Goal: Information Seeking & Learning: Learn about a topic

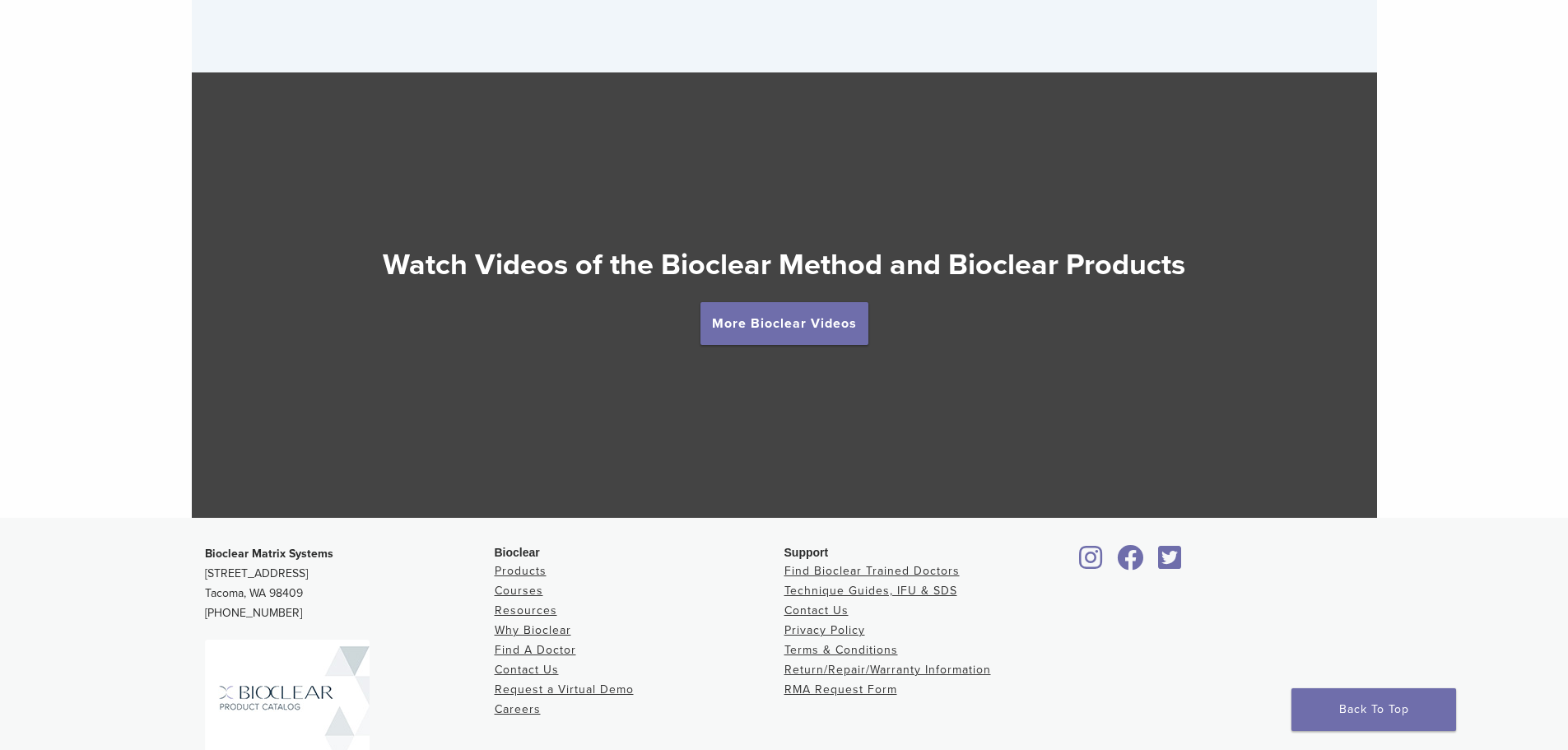
scroll to position [3026, 0]
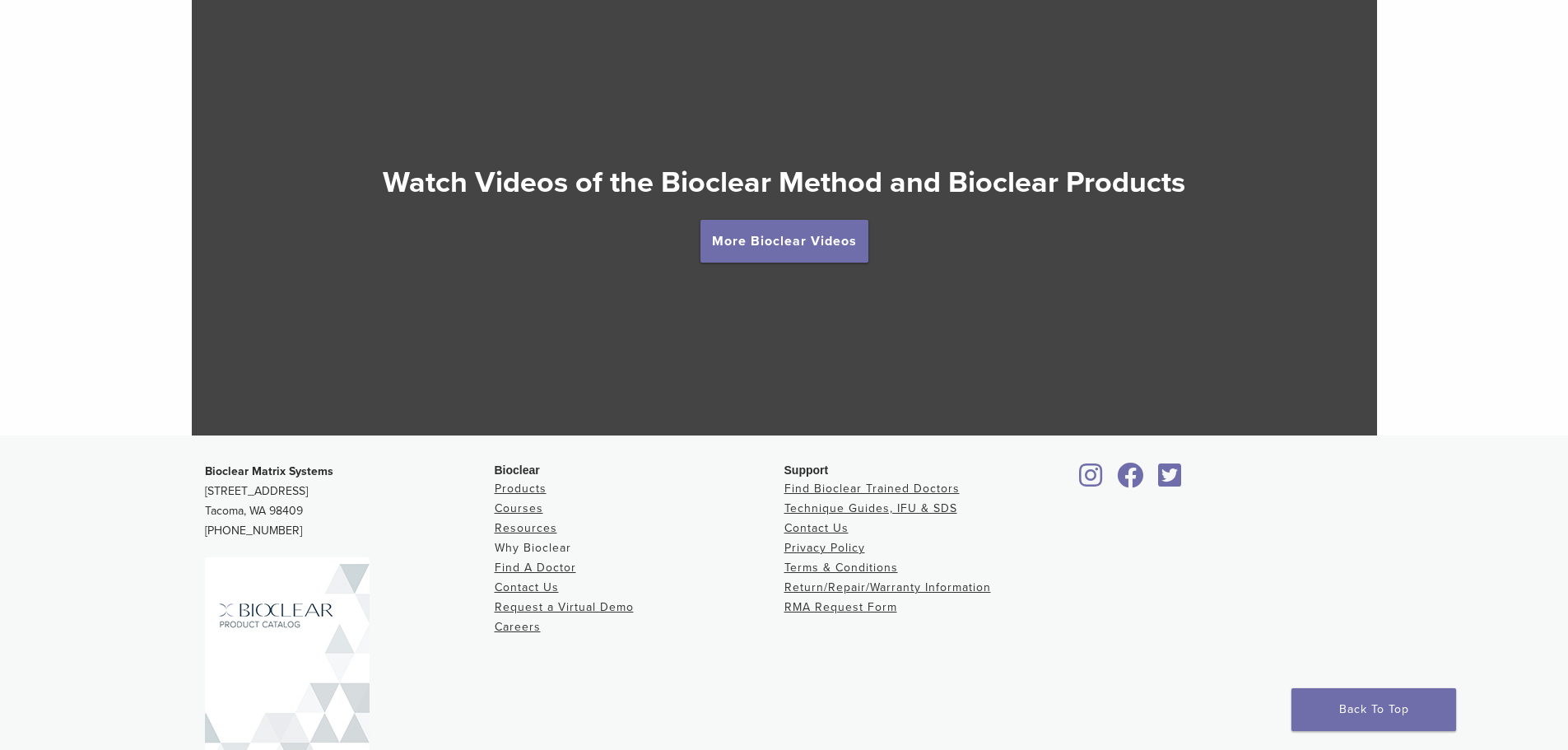
click at [529, 552] on link "Why Bioclear" at bounding box center [533, 547] width 77 height 14
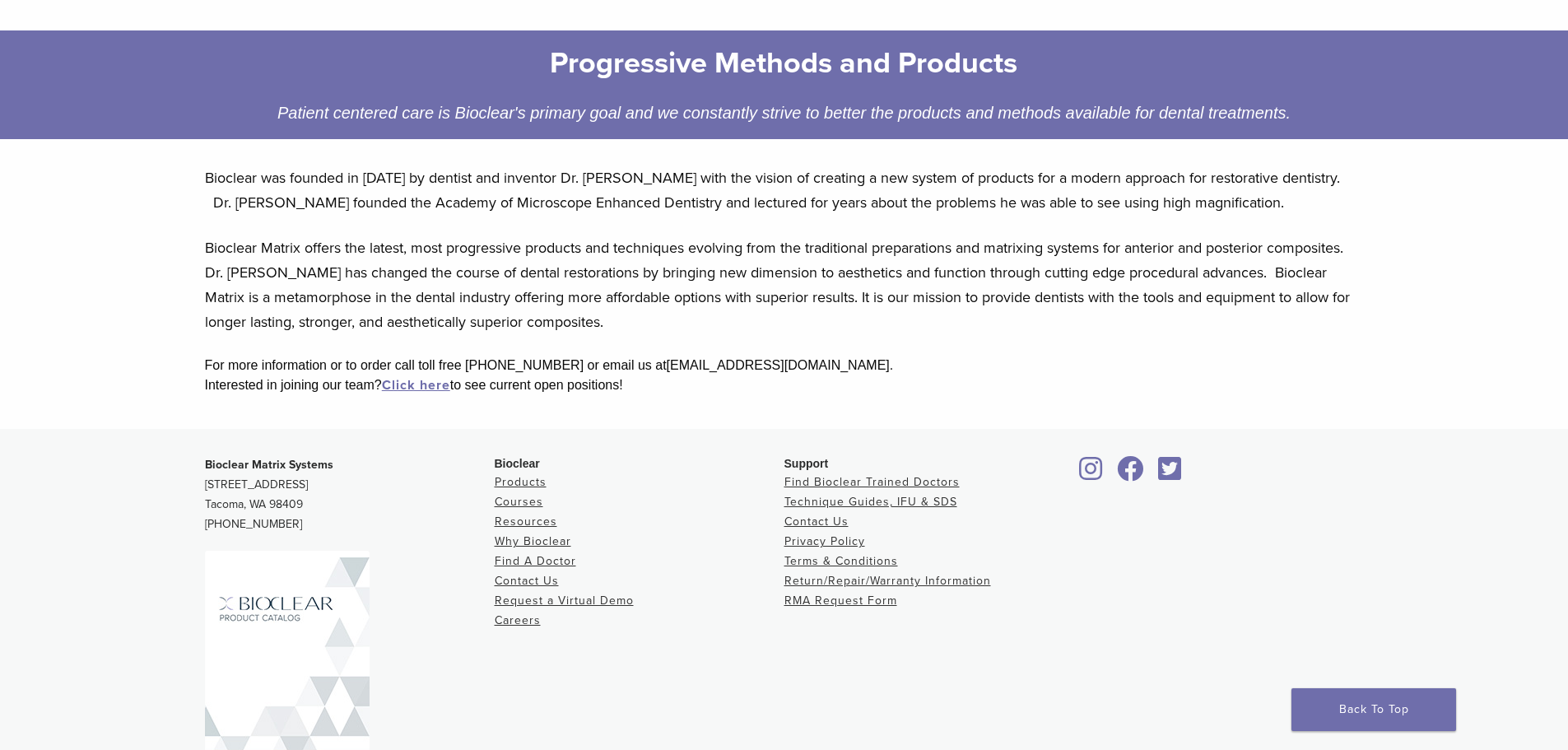
scroll to position [247, 0]
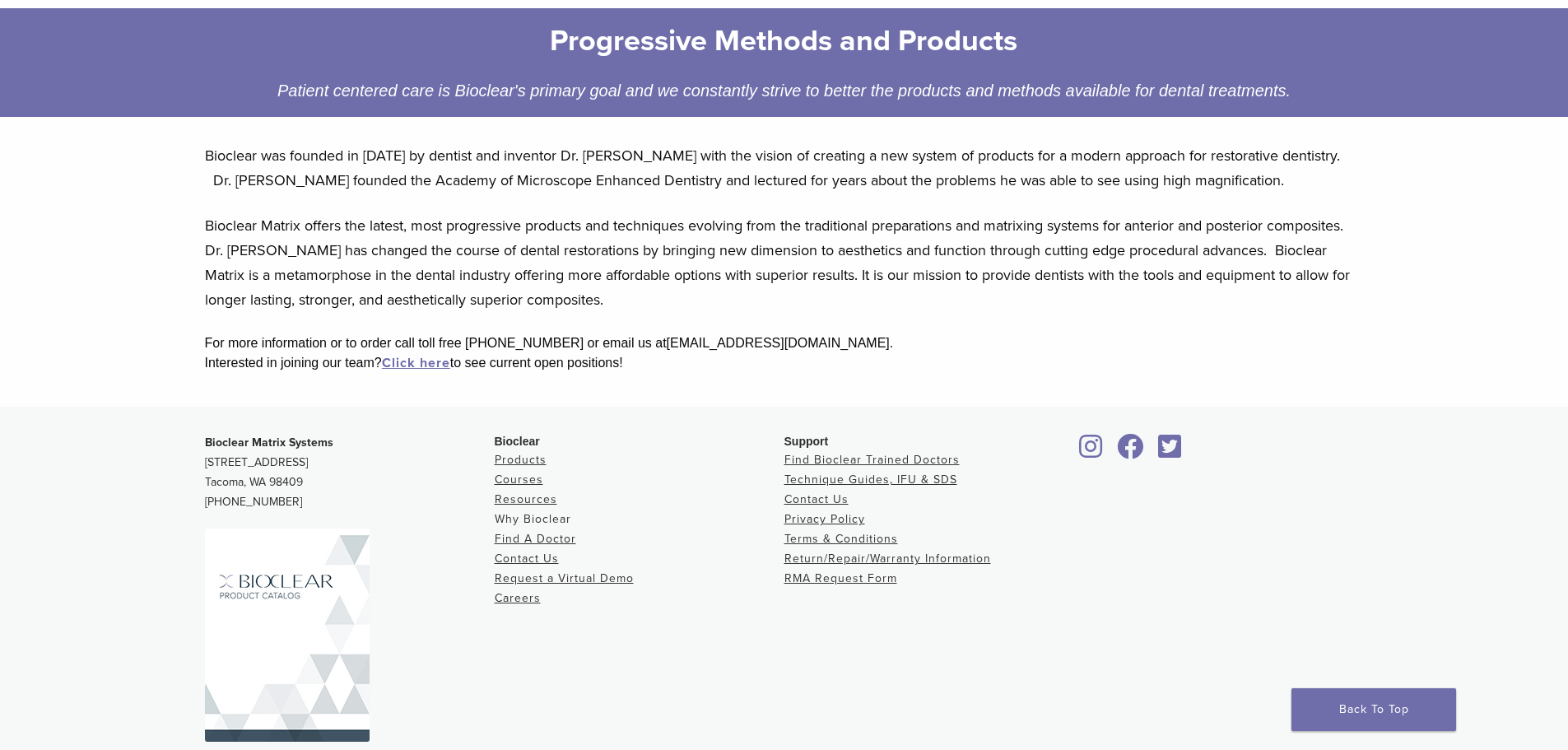
click at [525, 513] on link "Why Bioclear" at bounding box center [533, 519] width 77 height 14
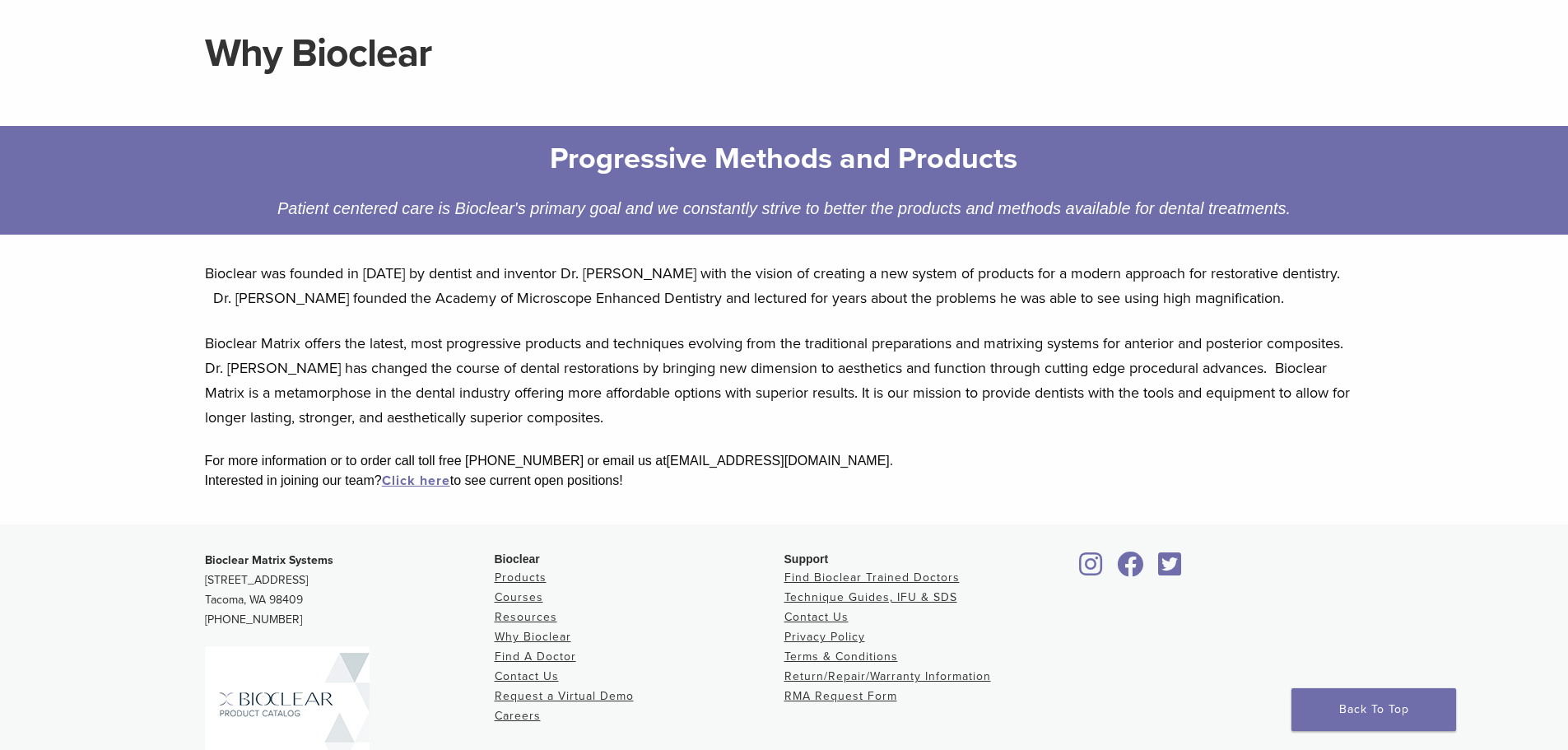
scroll to position [165, 0]
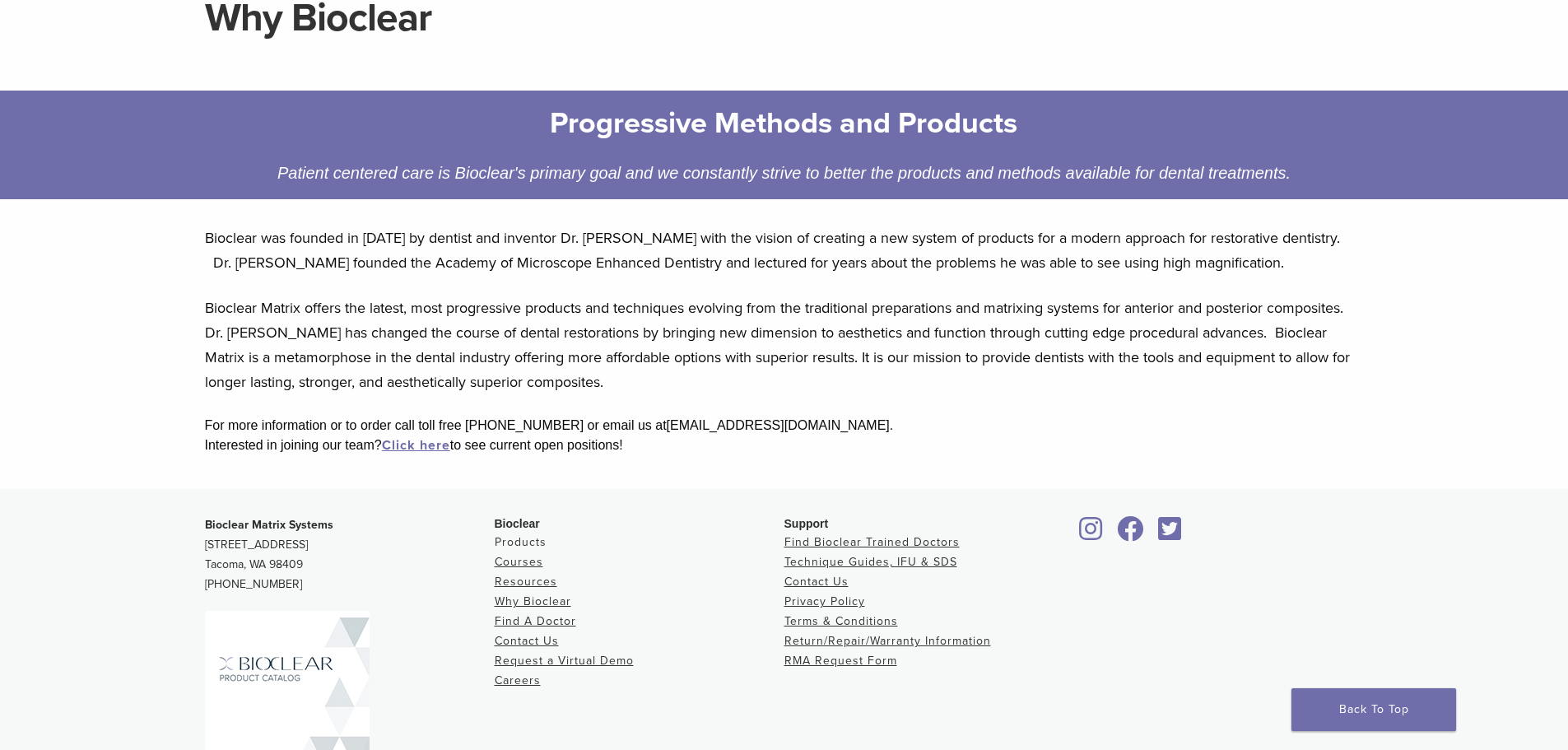
click at [495, 542] on link "Products" at bounding box center [520, 541] width 52 height 14
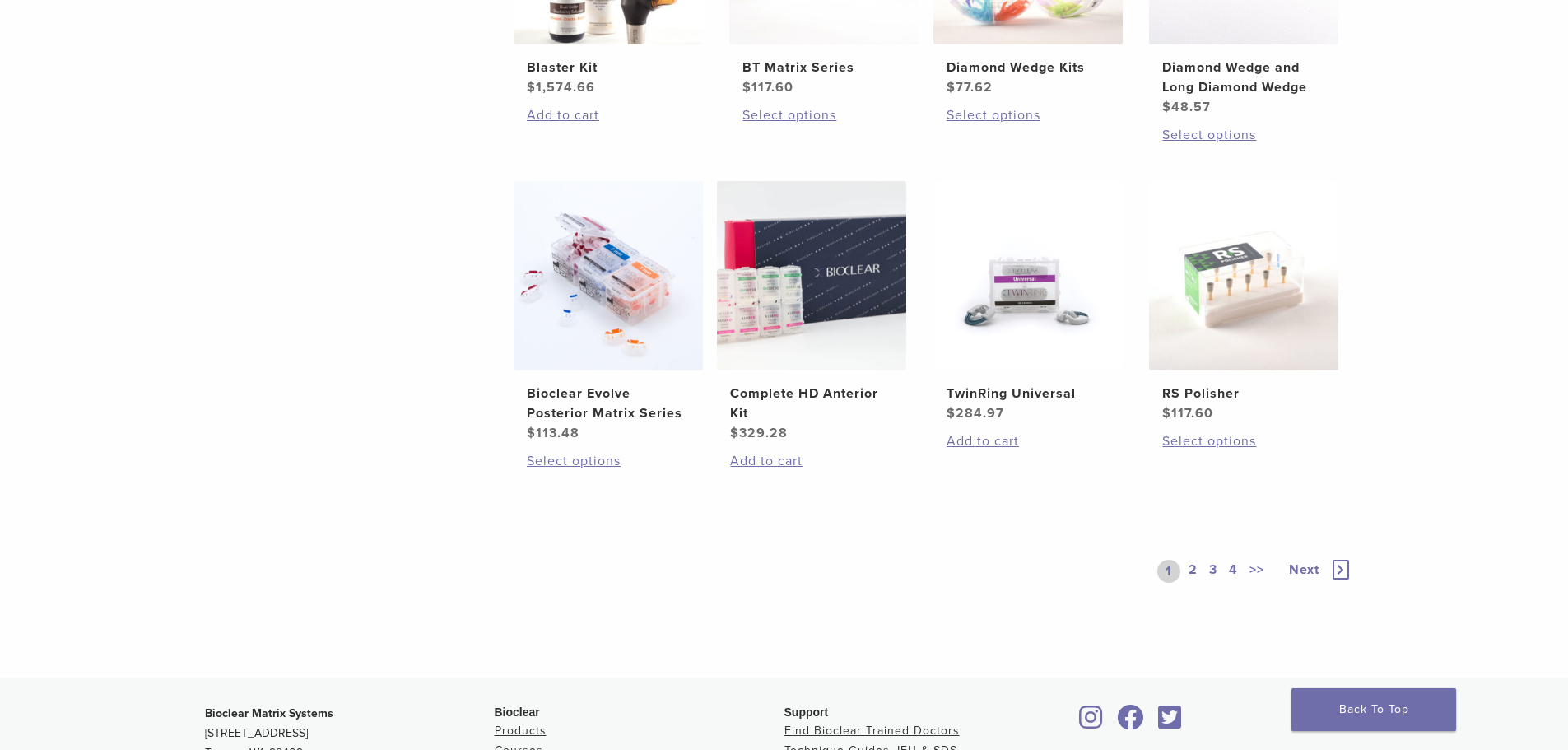
scroll to position [1152, 0]
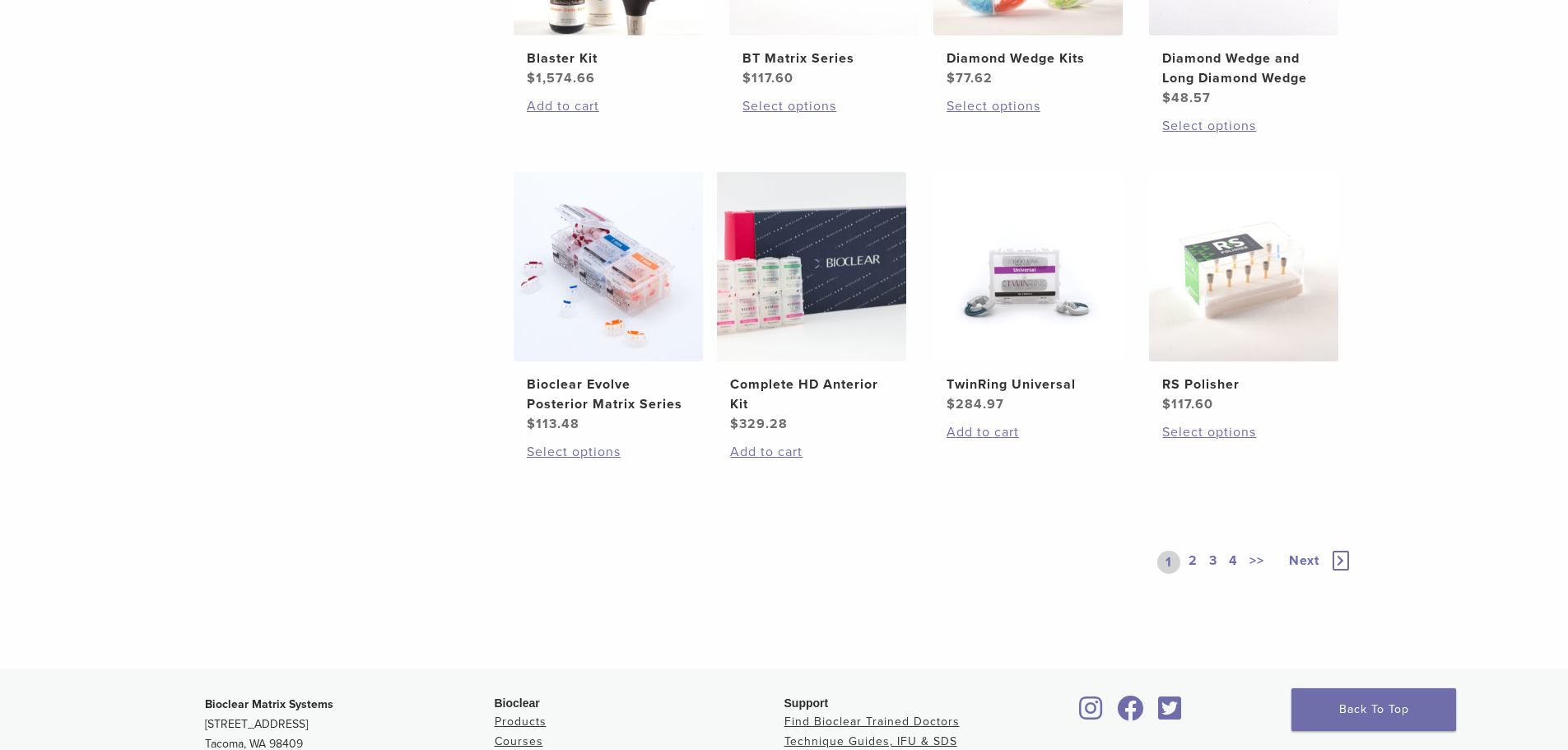
click at [1197, 559] on link "2" at bounding box center [1193, 562] width 15 height 23
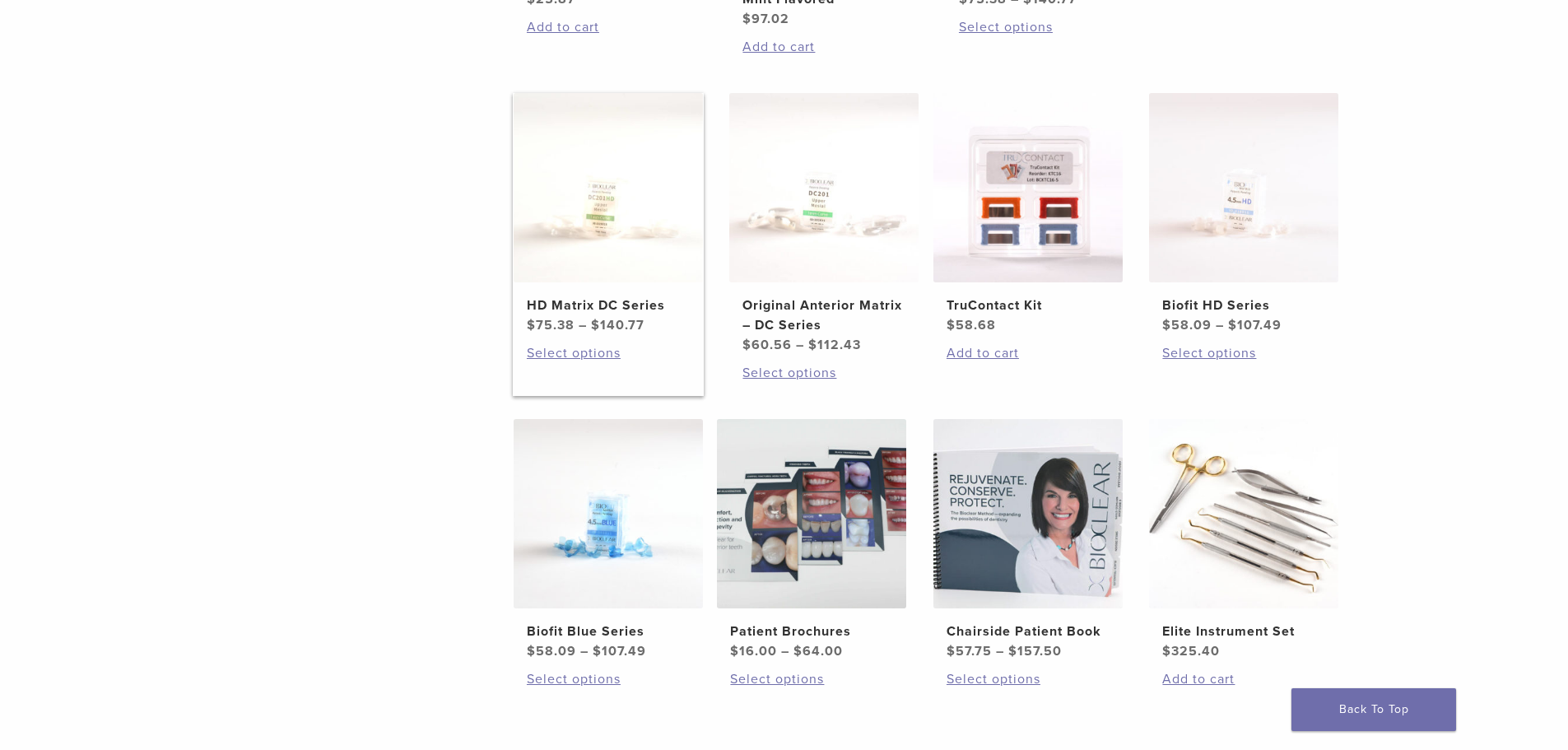
scroll to position [988, 0]
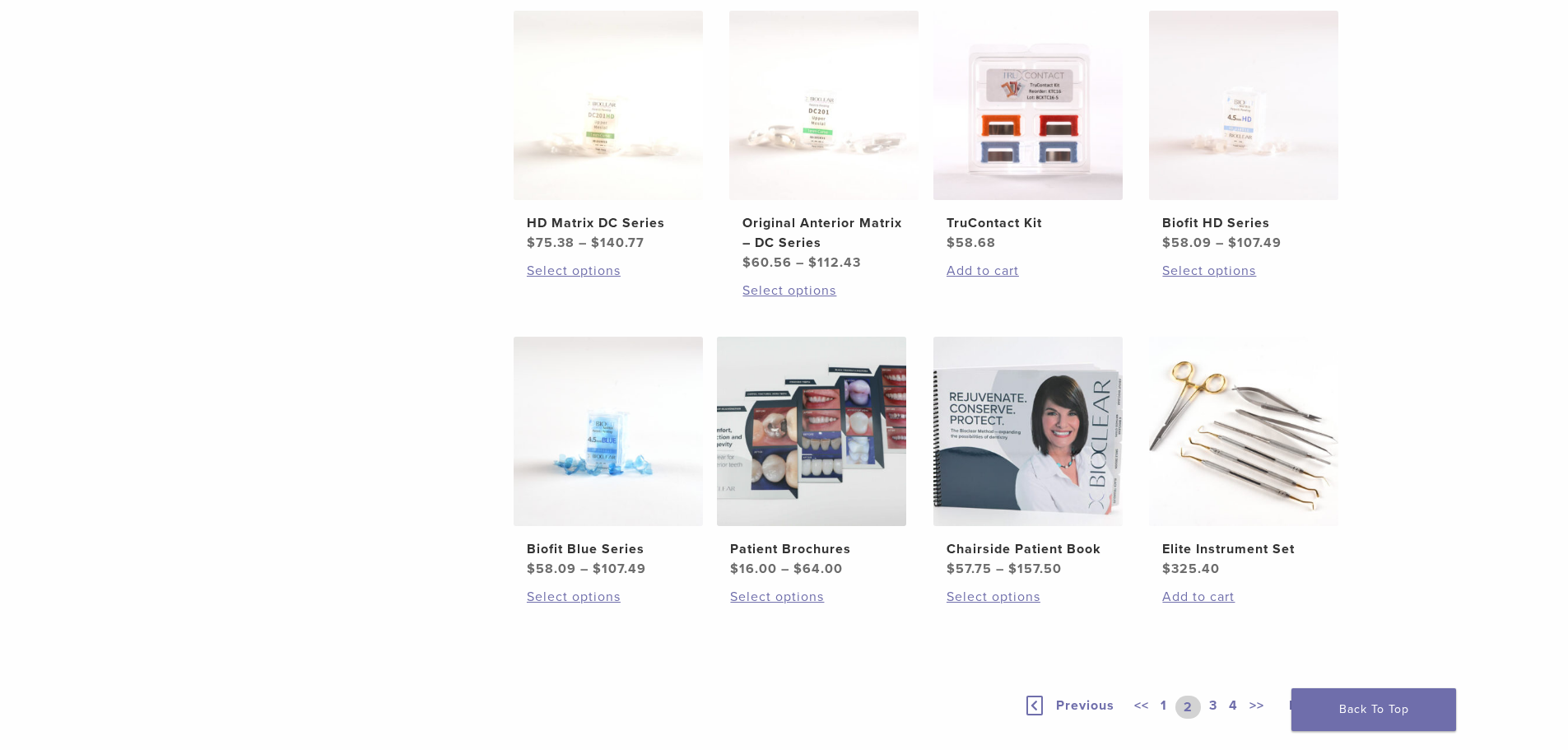
click at [1213, 708] on link "3" at bounding box center [1213, 707] width 15 height 23
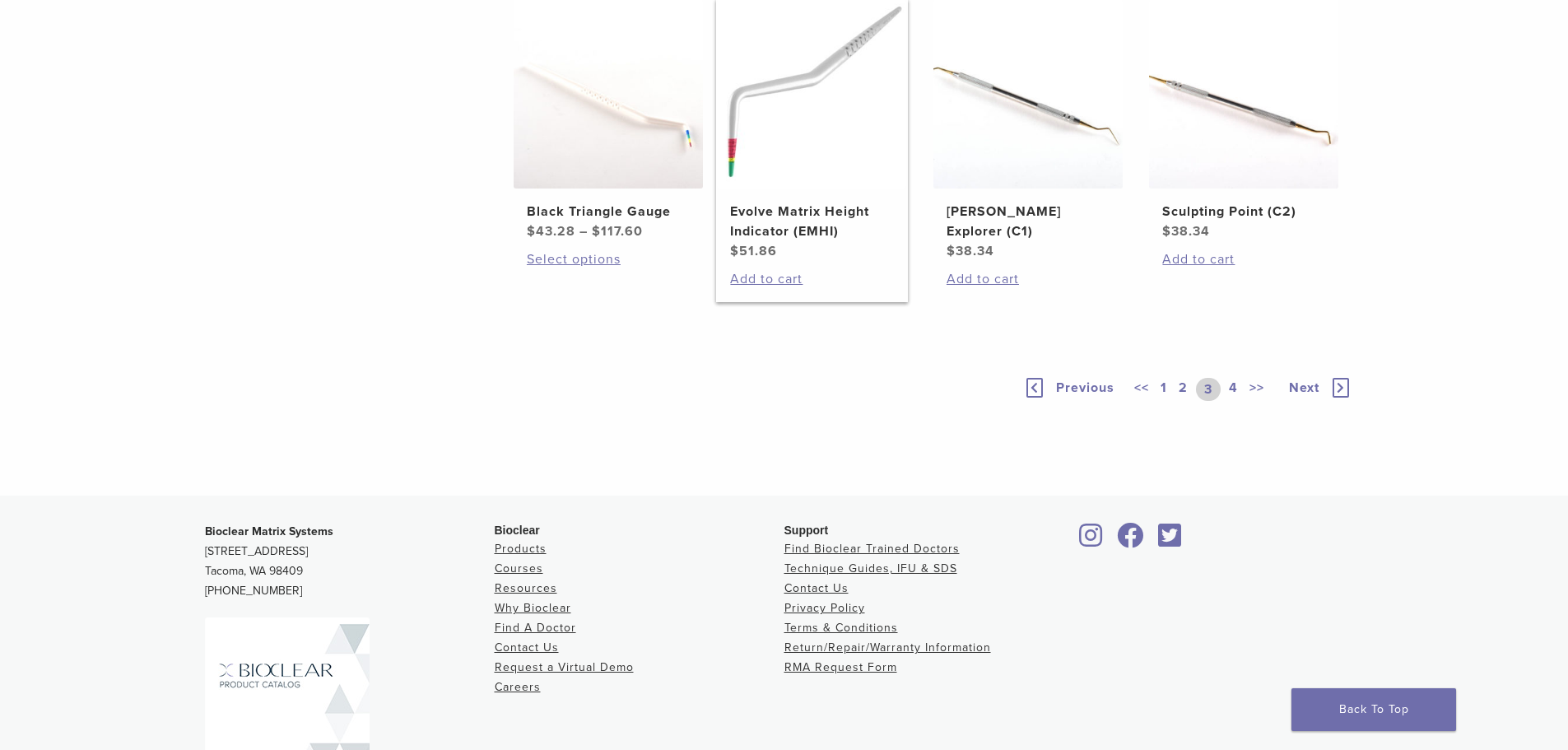
scroll to position [1152, 0]
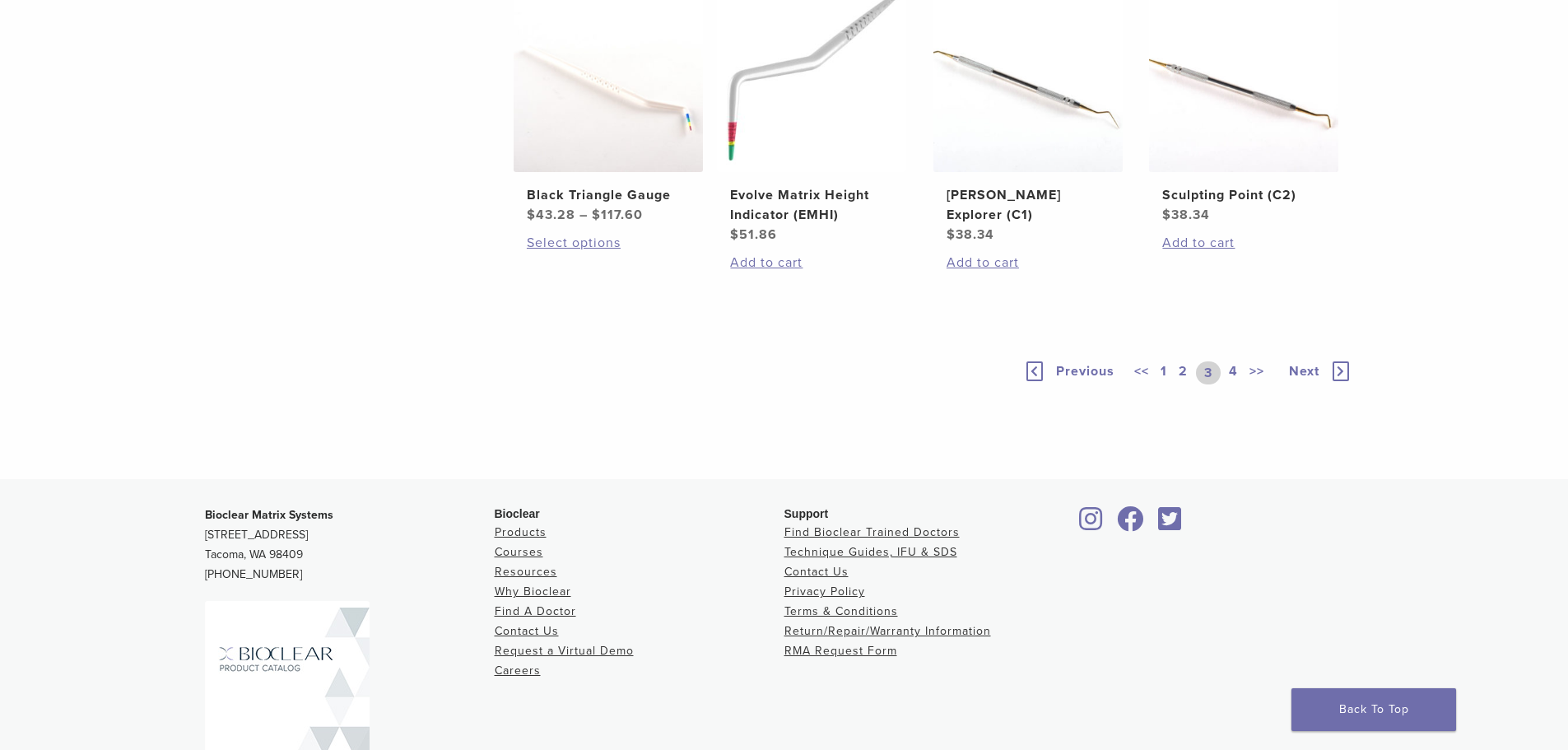
click at [1234, 384] on link "4" at bounding box center [1233, 373] width 15 height 23
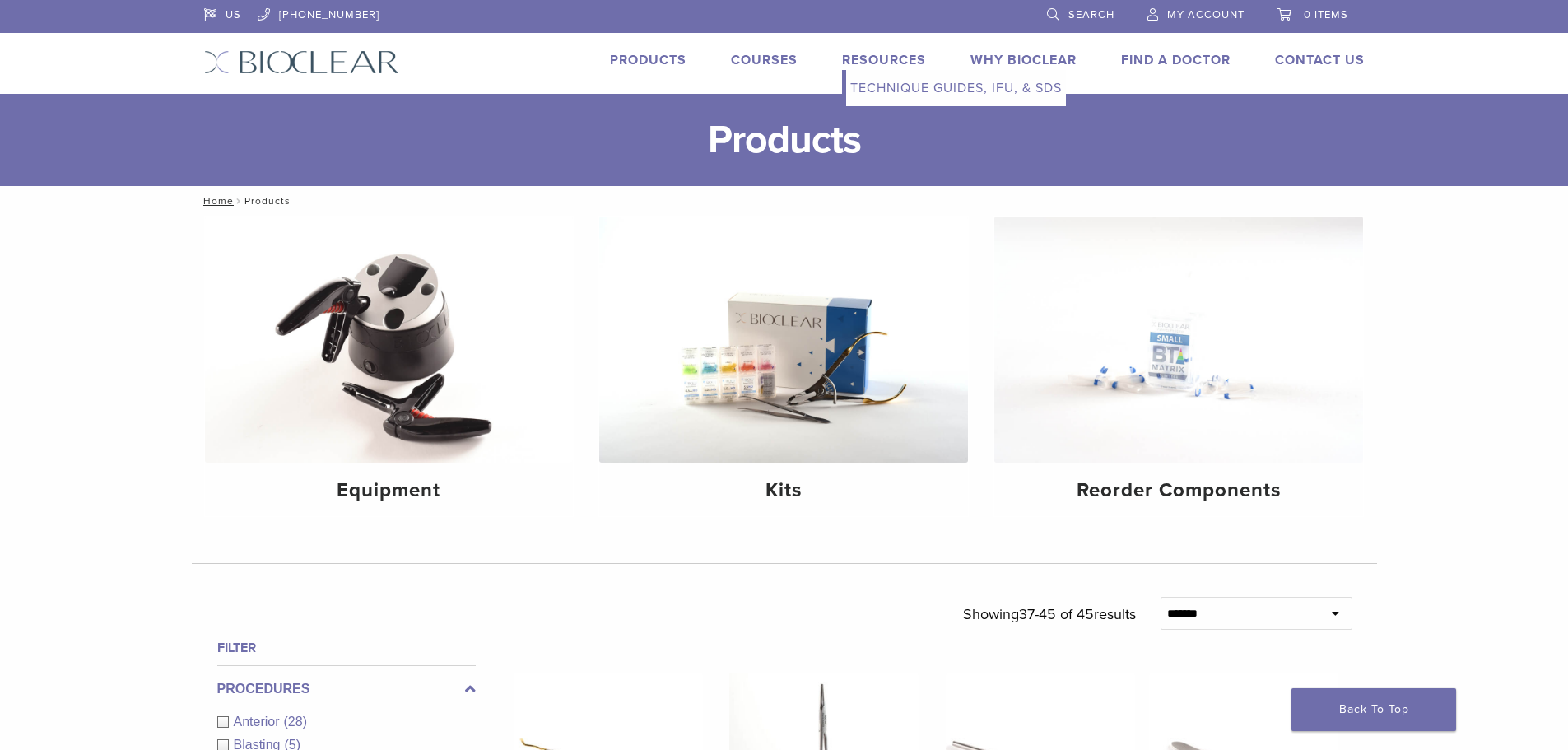
click at [904, 57] on link "Resources" at bounding box center [884, 60] width 84 height 16
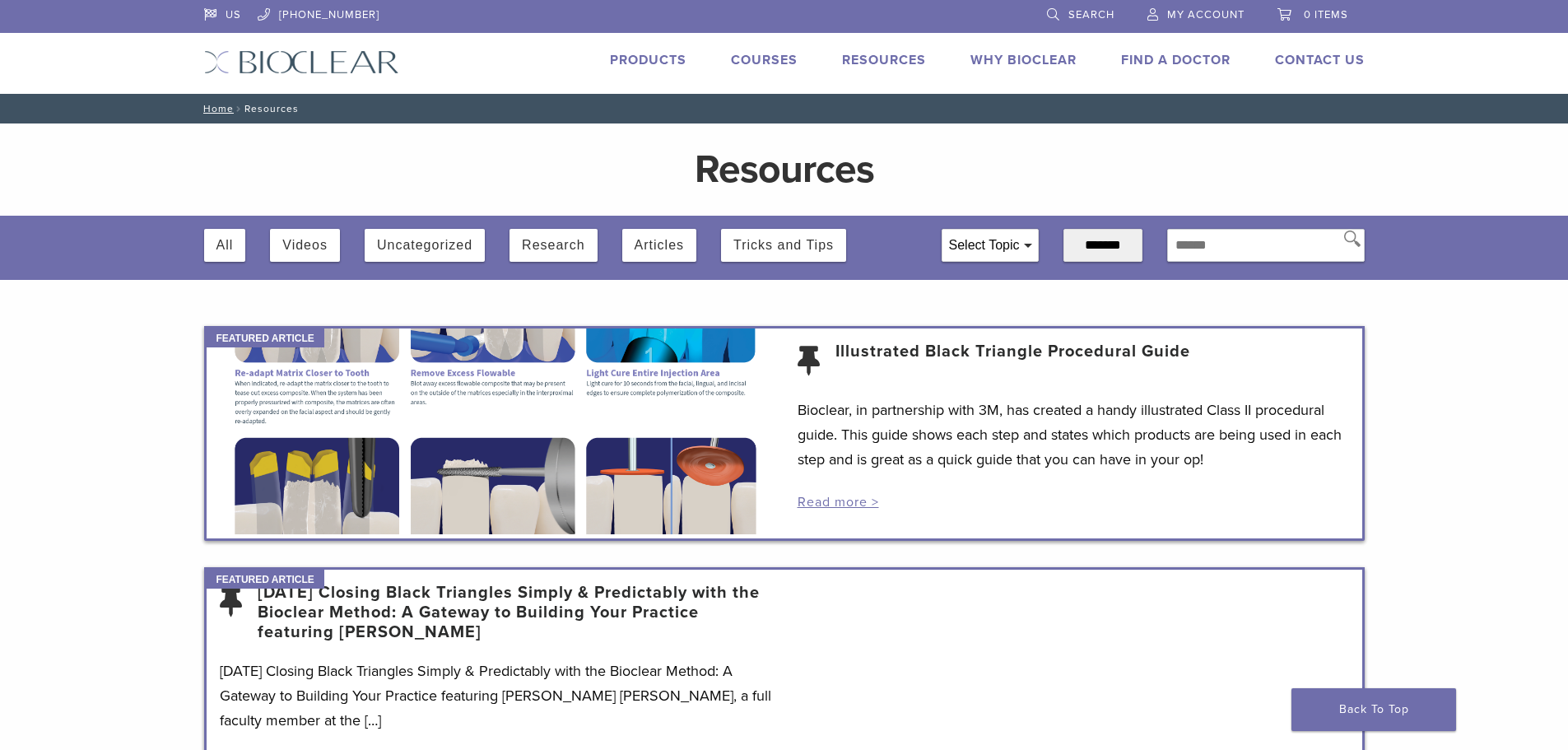
click at [234, 254] on div "All" at bounding box center [225, 245] width 42 height 33
click at [228, 241] on button "All" at bounding box center [225, 245] width 17 height 33
click at [652, 59] on link "Products" at bounding box center [647, 60] width 77 height 16
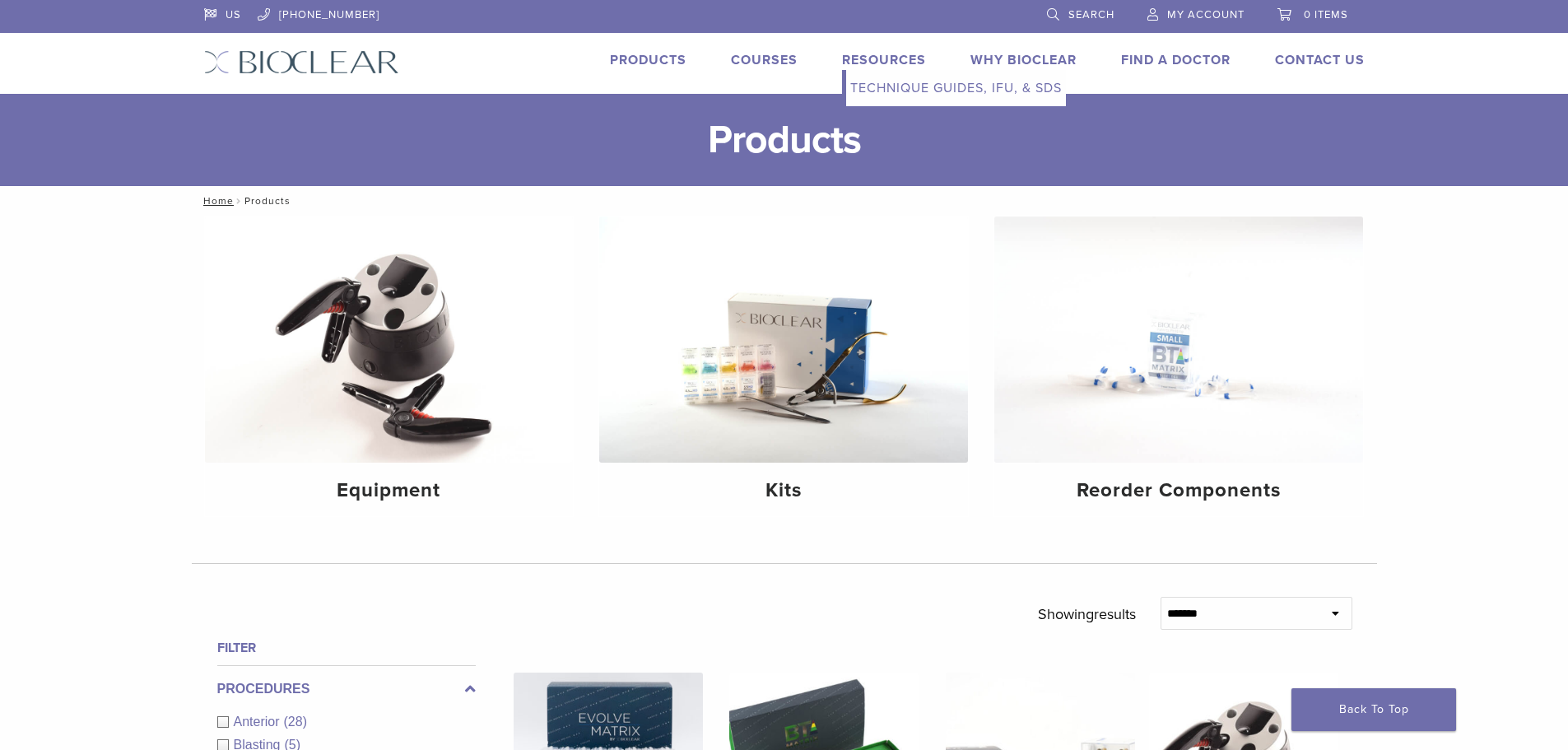
click at [891, 62] on link "Resources" at bounding box center [884, 60] width 84 height 16
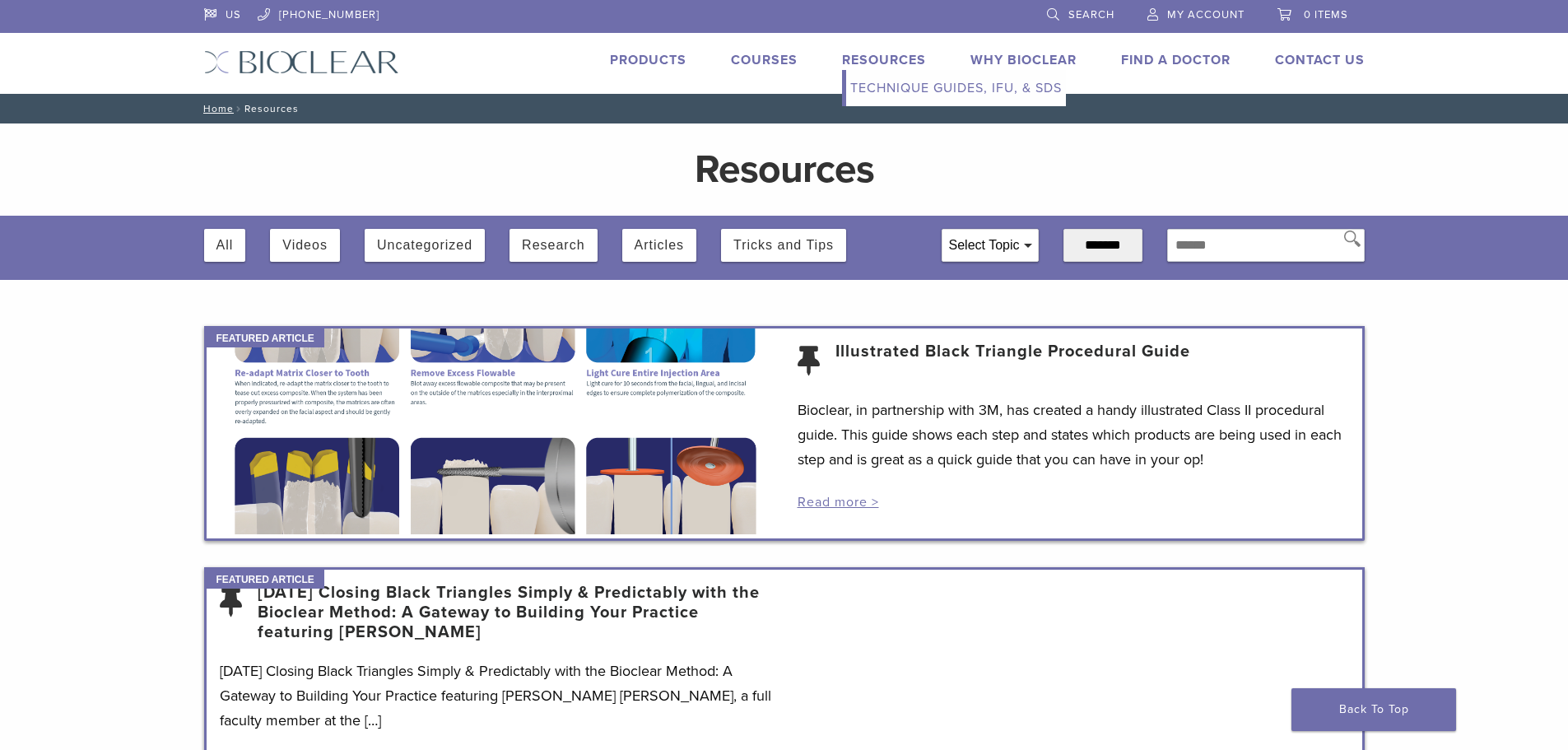
click at [911, 92] on link "Technique Guides, IFU, & SDS" at bounding box center [956, 88] width 220 height 36
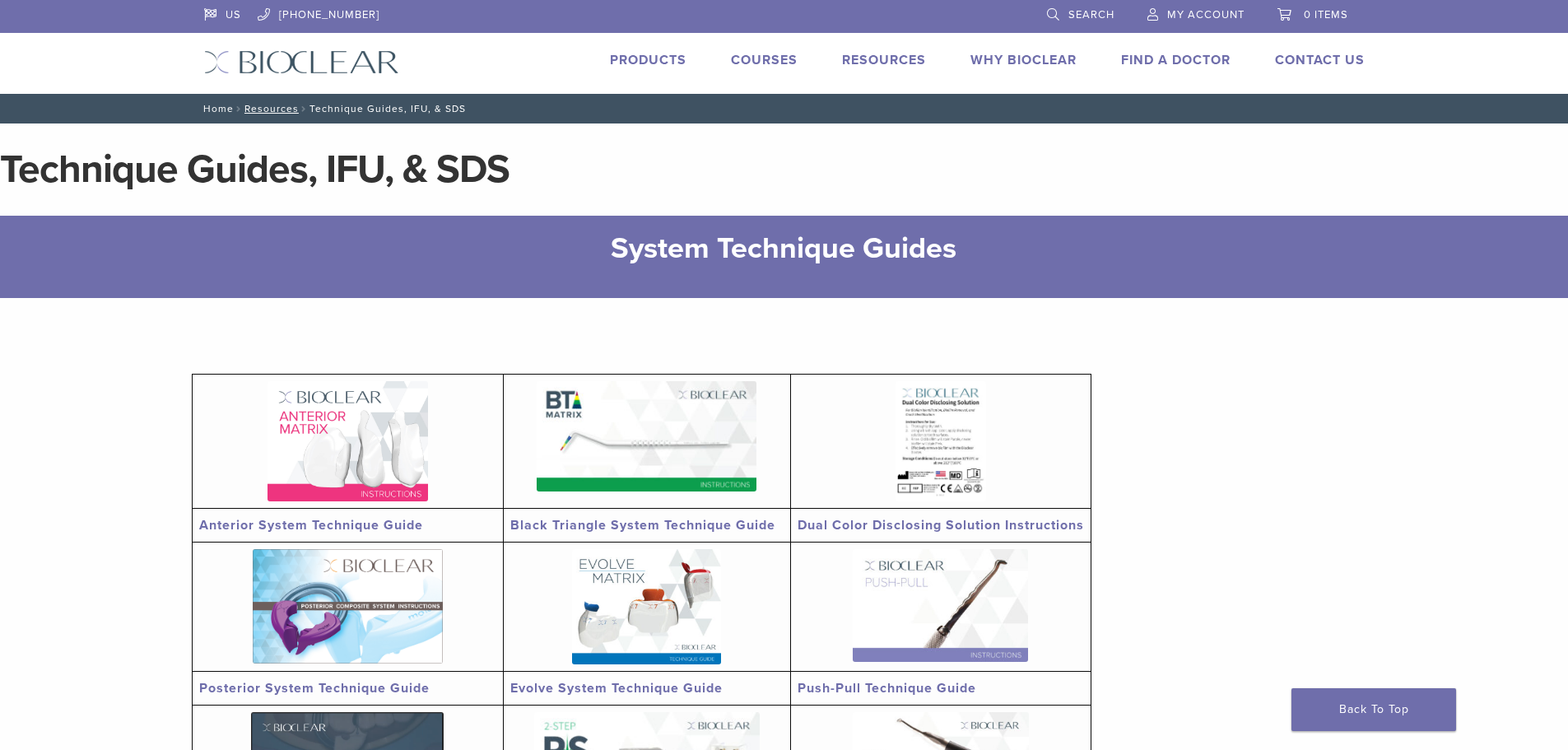
click at [221, 105] on link "Home" at bounding box center [215, 109] width 35 height 11
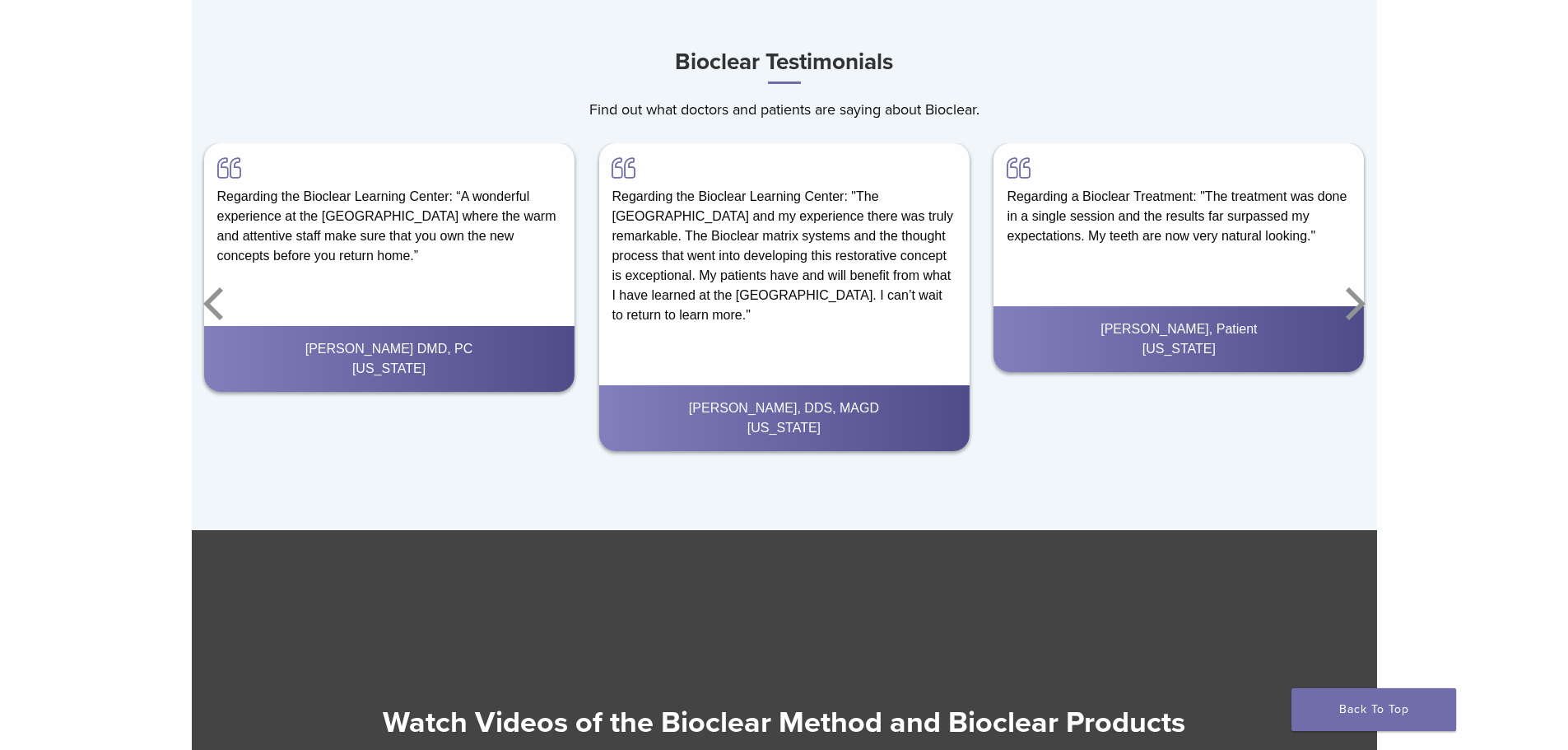
scroll to position [2450, 0]
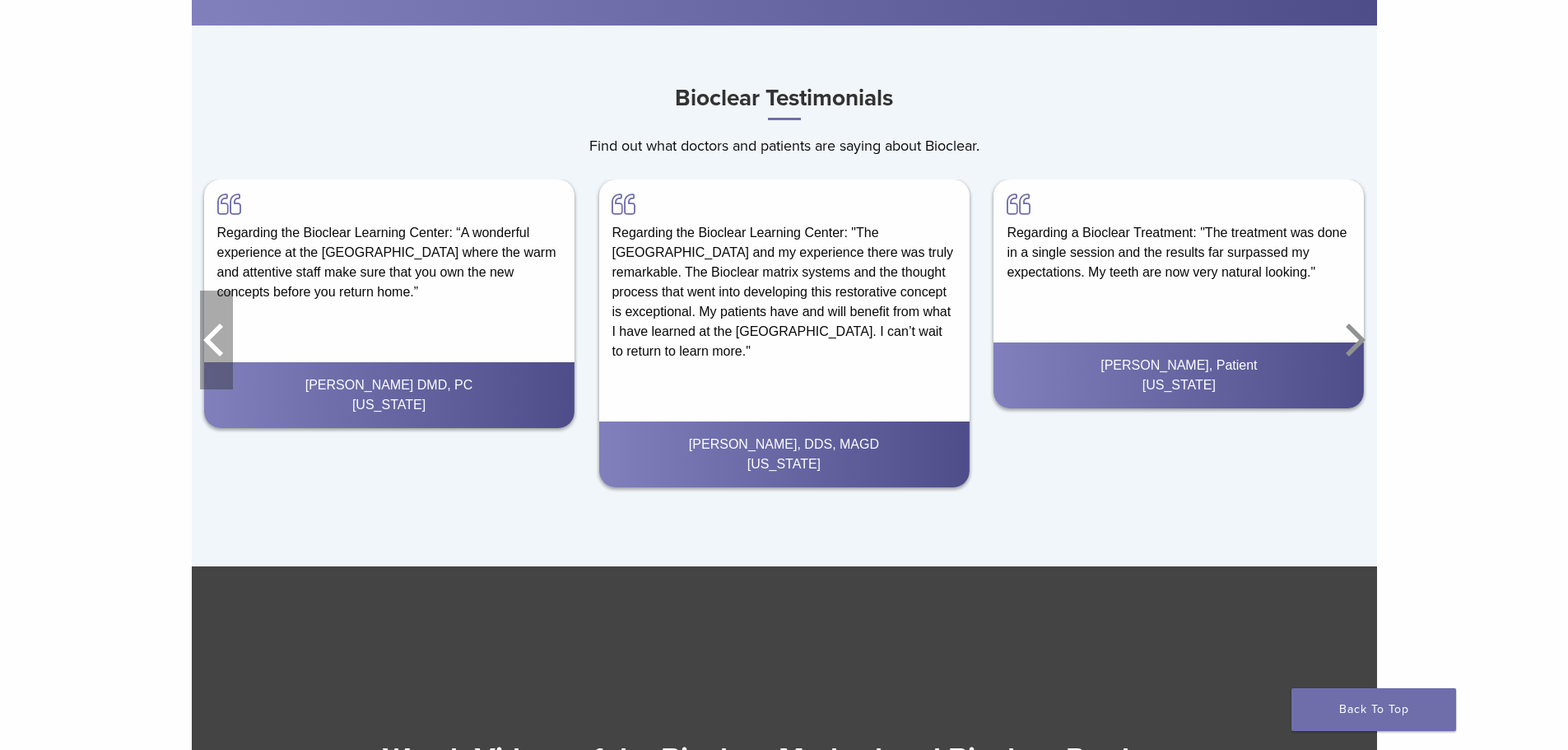
click at [214, 343] on icon "Previous" at bounding box center [216, 339] width 33 height 99
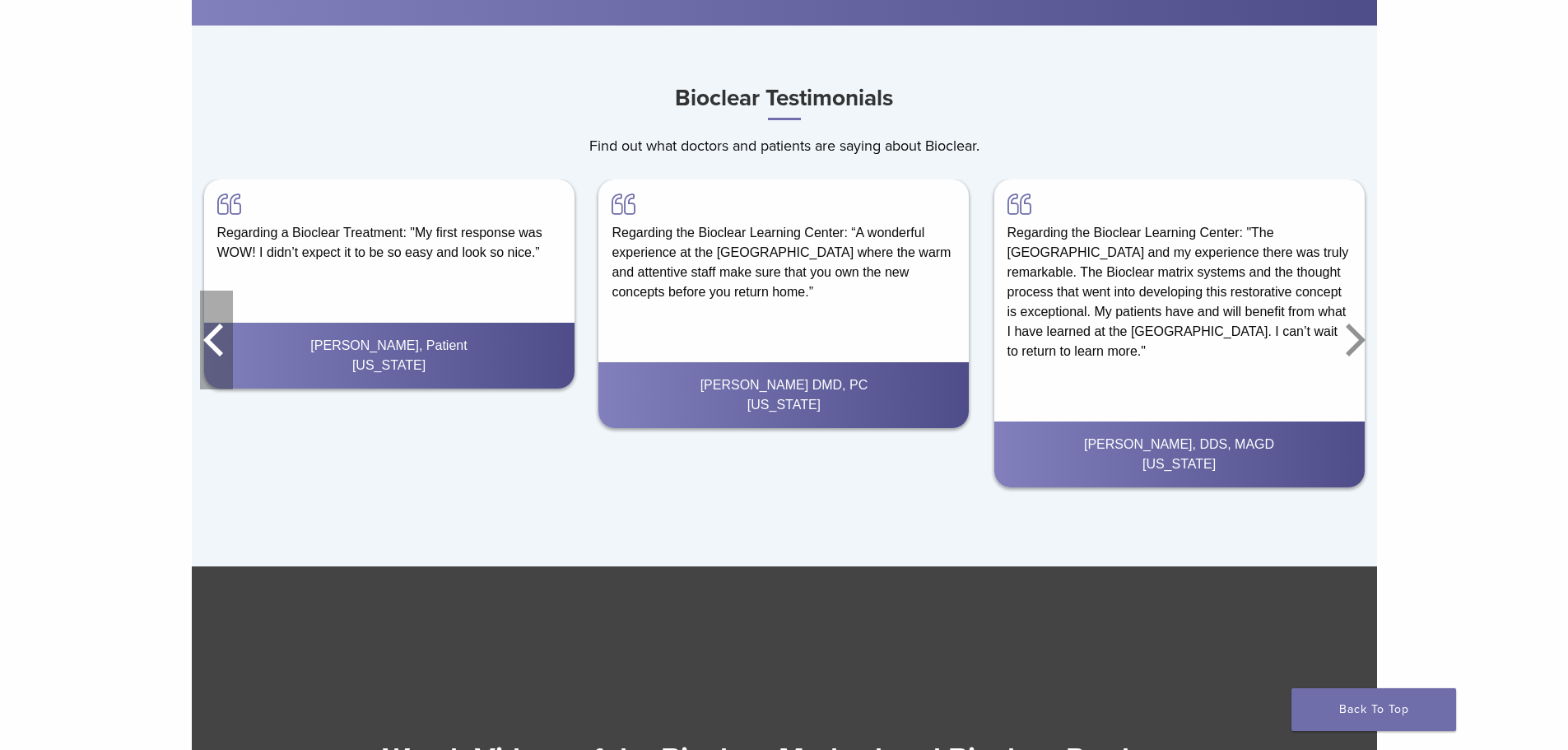
click at [214, 343] on icon "Previous" at bounding box center [216, 339] width 33 height 99
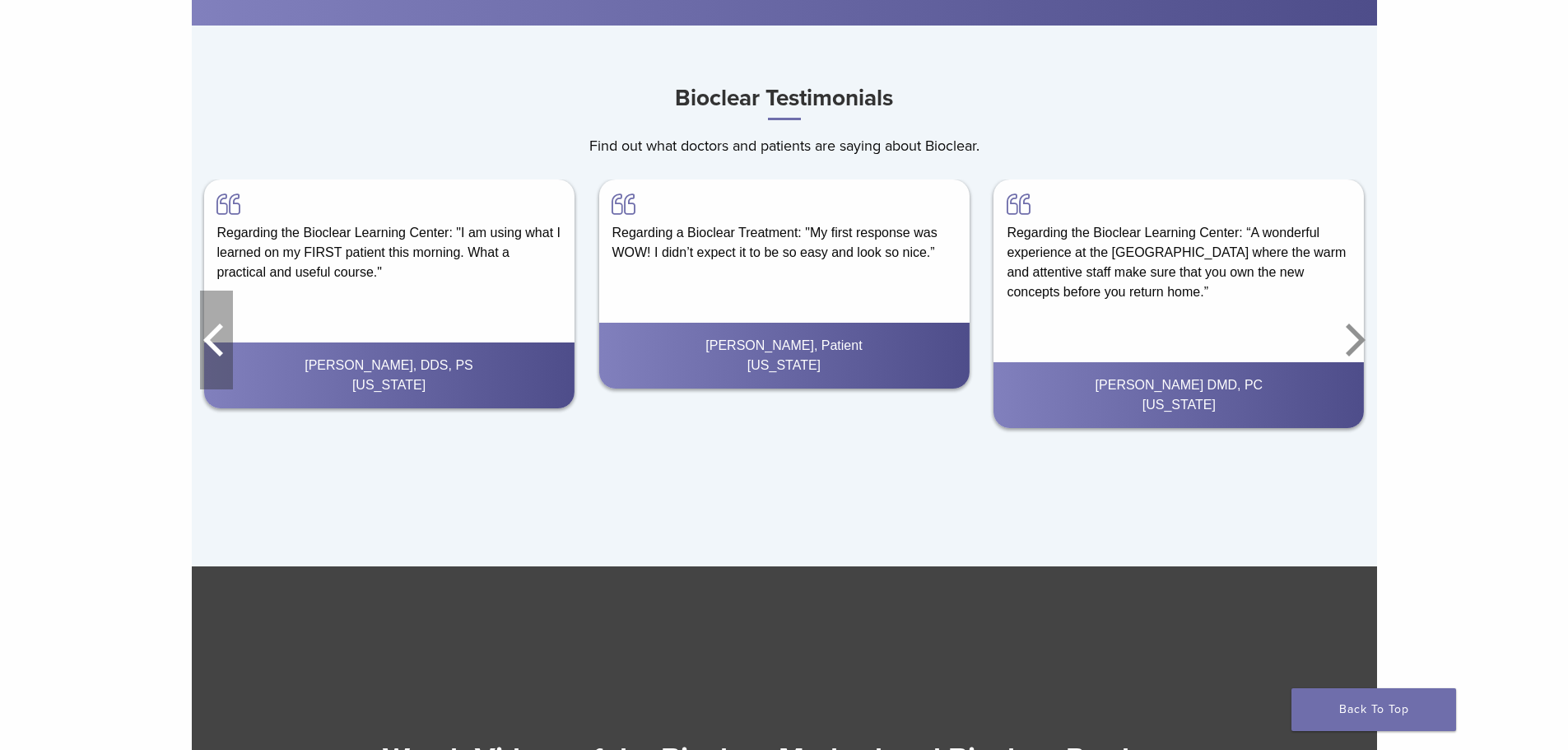
click at [214, 343] on icon "Previous" at bounding box center [216, 339] width 33 height 99
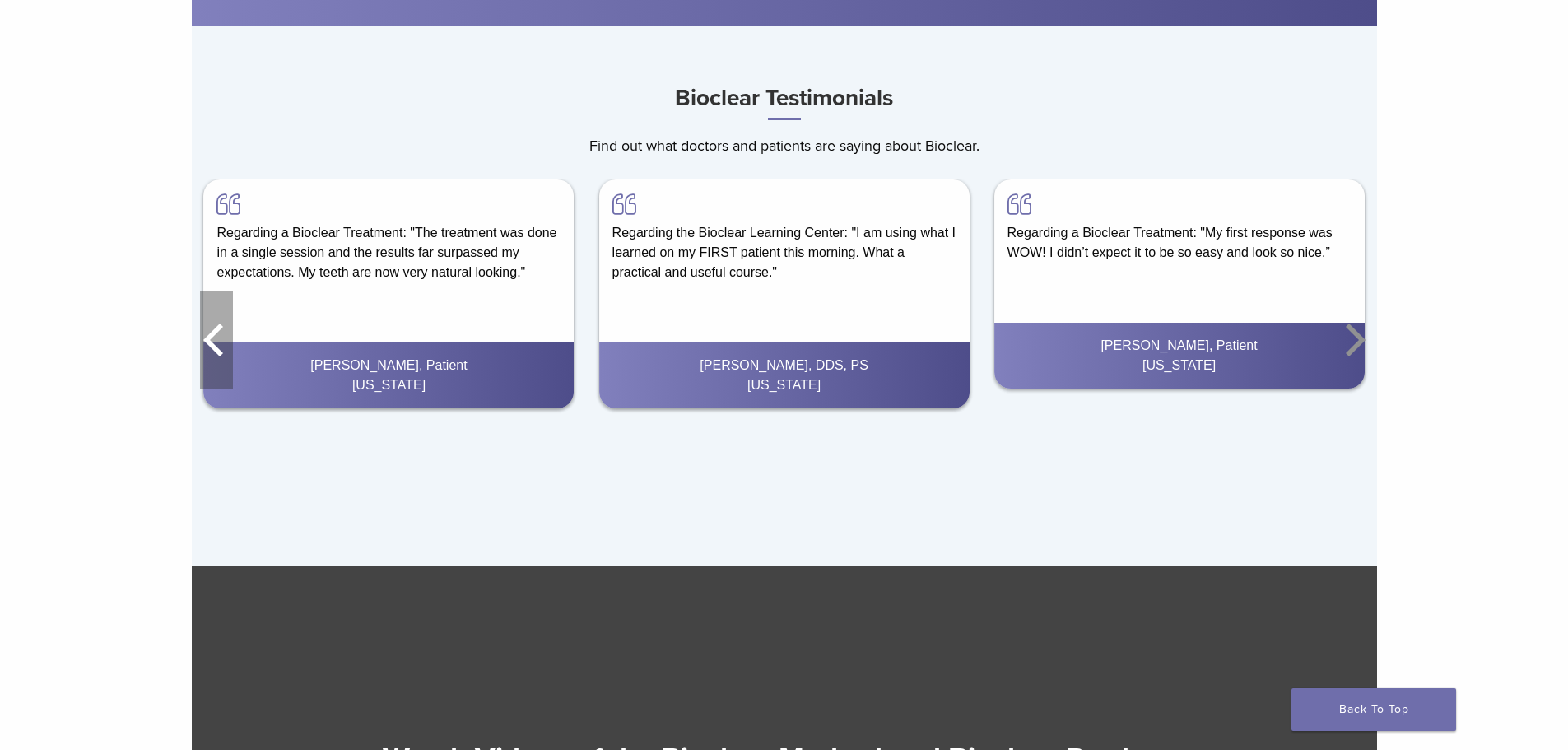
click at [214, 343] on icon "Previous" at bounding box center [216, 339] width 33 height 99
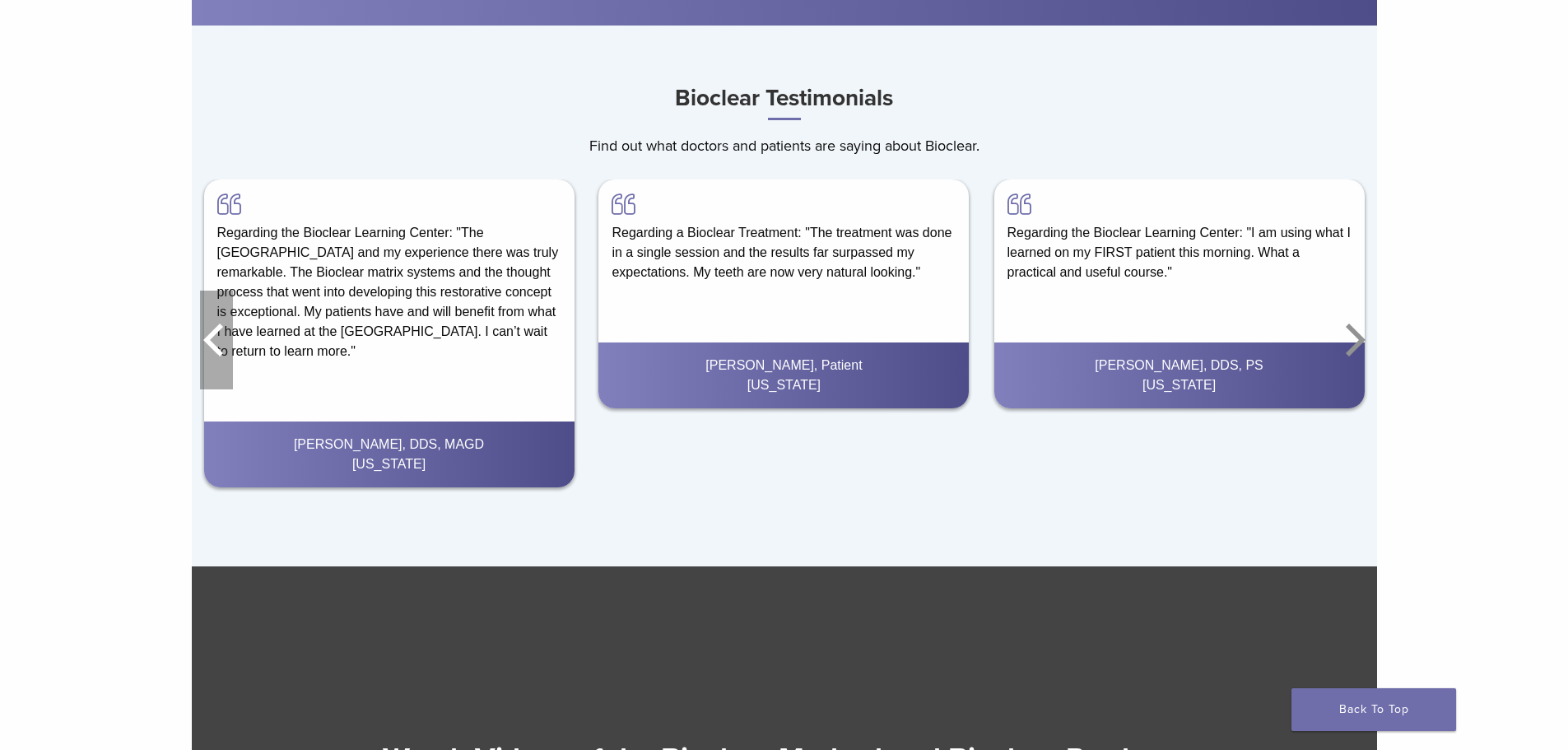
click at [214, 343] on icon "Previous" at bounding box center [216, 339] width 33 height 99
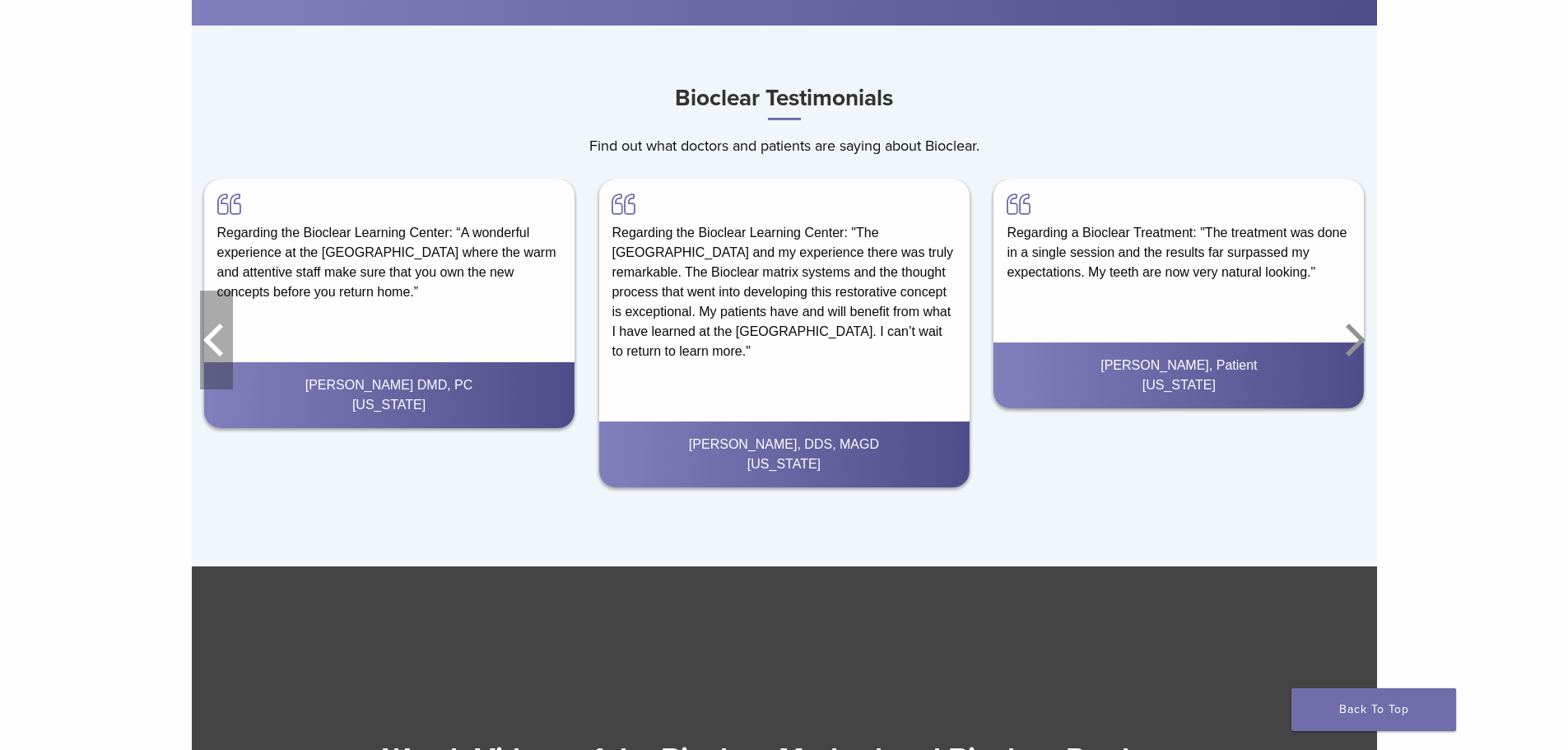
click at [214, 343] on icon "Previous" at bounding box center [216, 339] width 33 height 99
